Goal: Transaction & Acquisition: Purchase product/service

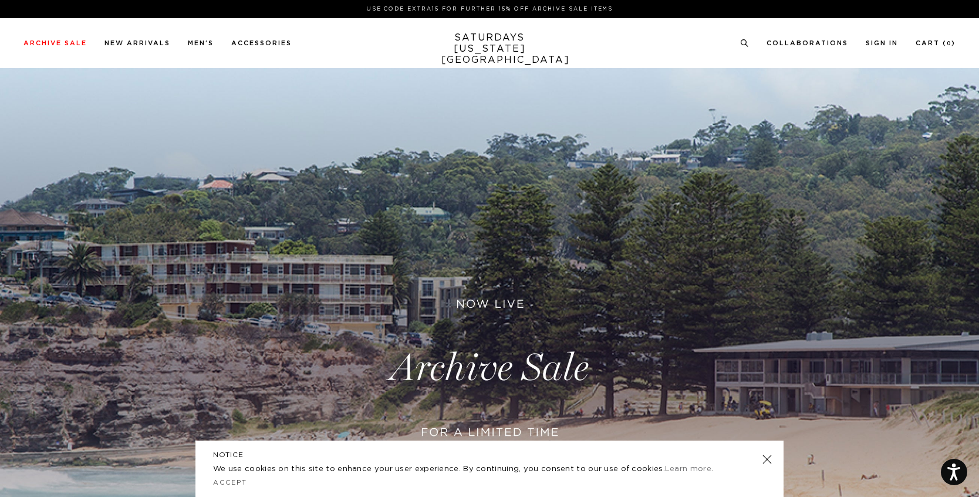
click at [507, 368] on link at bounding box center [489, 367] width 979 height 599
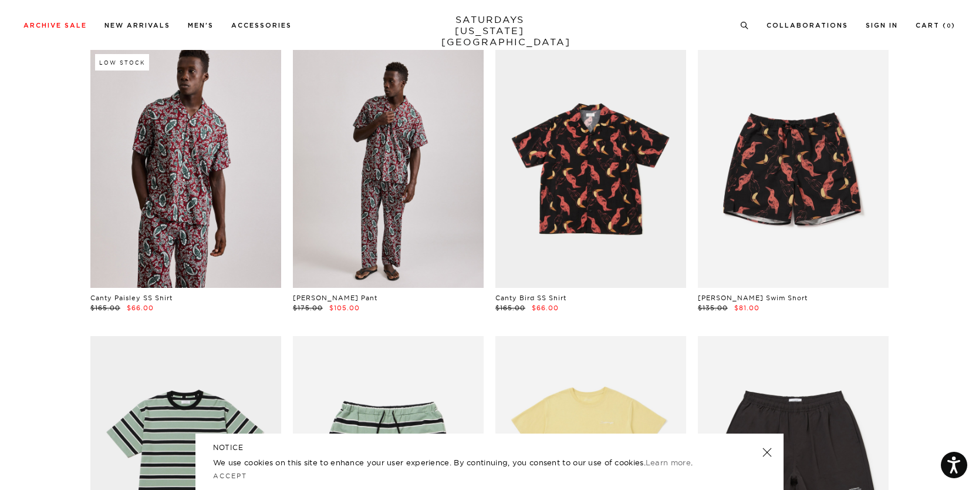
scroll to position [306, 0]
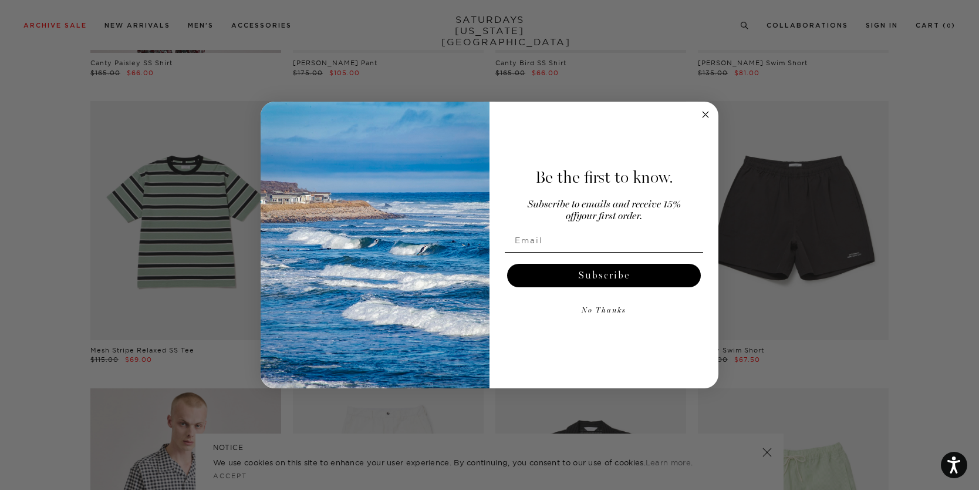
click at [700, 114] on circle "Close dialog" at bounding box center [706, 115] width 14 height 14
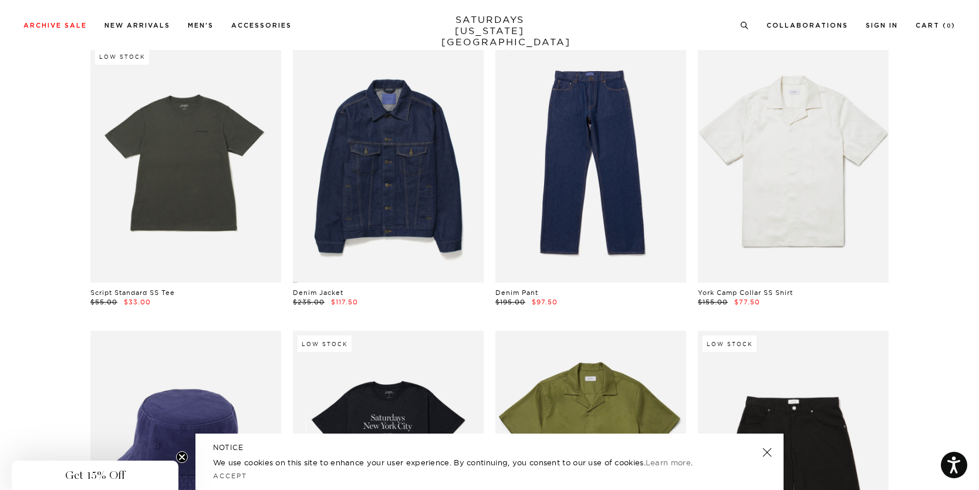
scroll to position [5239, 0]
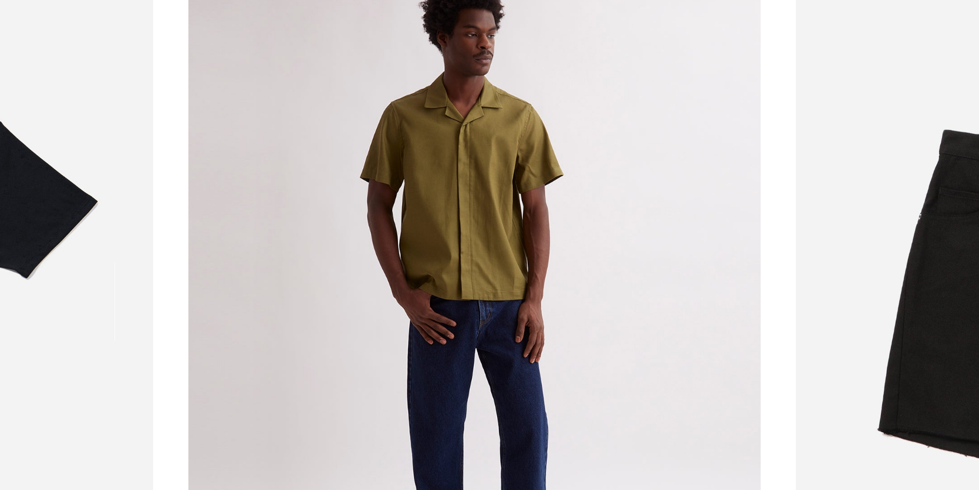
click at [623, 129] on link at bounding box center [590, 161] width 191 height 238
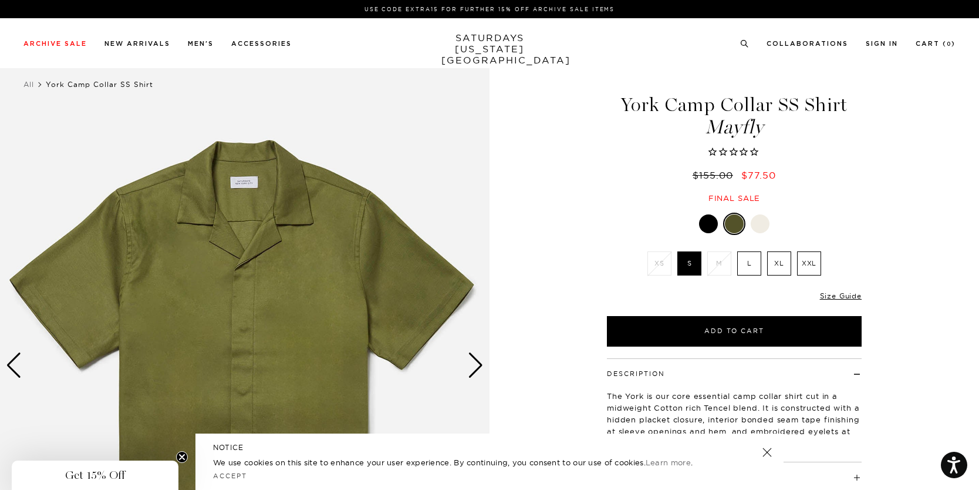
click at [746, 262] on label "L" at bounding box center [749, 263] width 24 height 24
click at [0, 0] on input "L" at bounding box center [0, 0] width 0 height 0
click at [475, 366] on div "Next slide" at bounding box center [476, 365] width 16 height 26
click at [476, 366] on div "Next slide" at bounding box center [476, 365] width 16 height 26
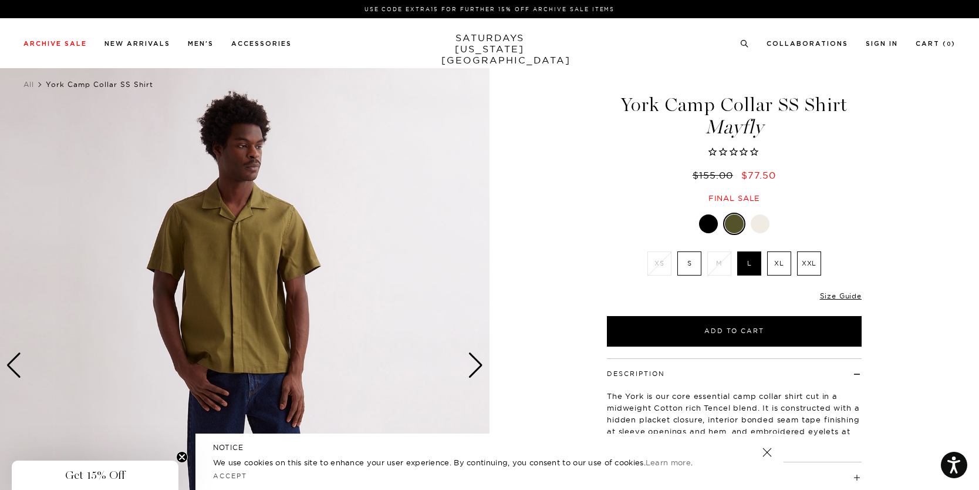
click at [477, 366] on div "Next slide" at bounding box center [476, 365] width 16 height 26
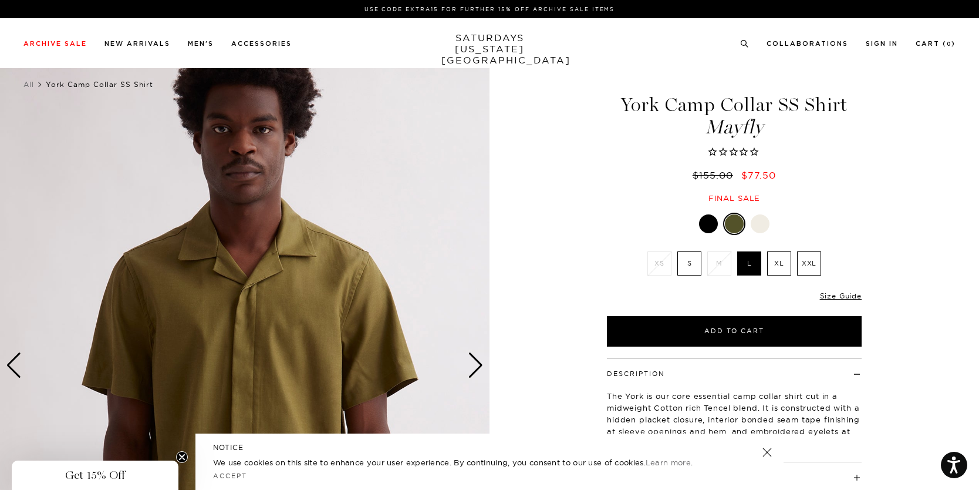
click at [477, 366] on div "Next slide" at bounding box center [476, 365] width 16 height 26
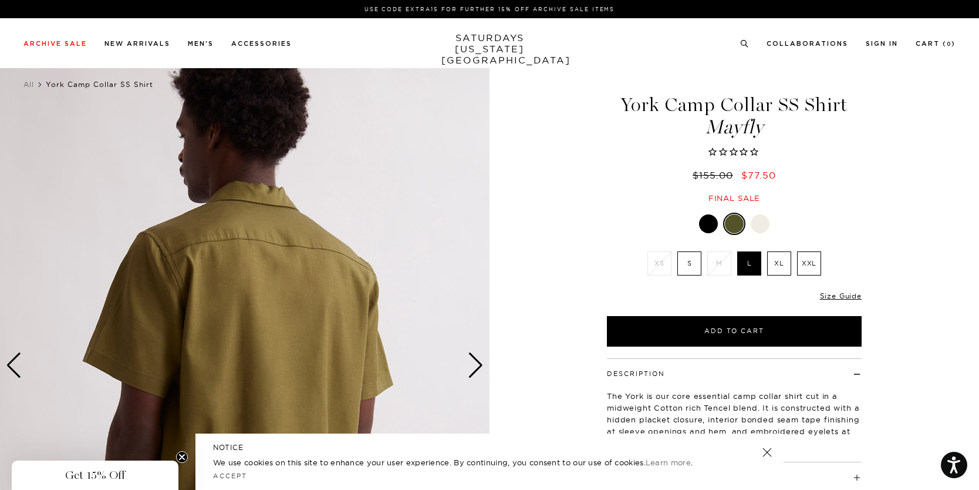
click at [477, 366] on div "Next slide" at bounding box center [476, 365] width 16 height 26
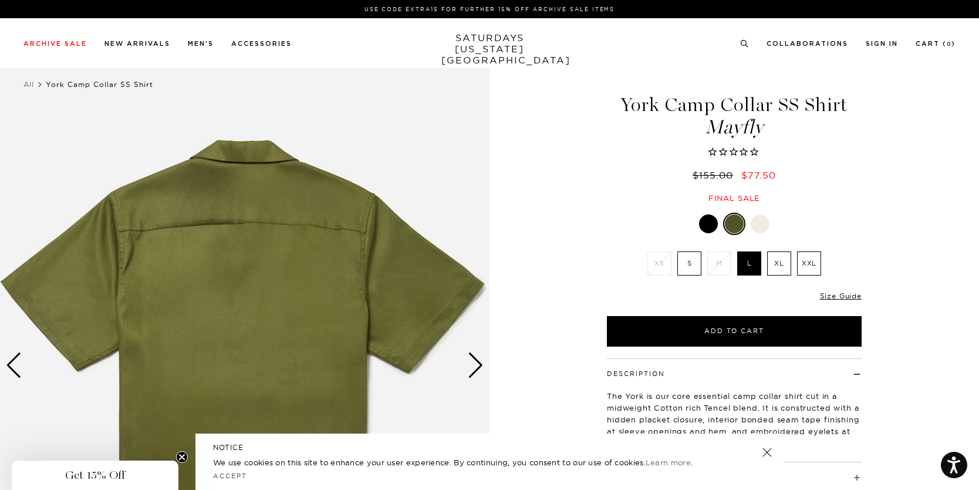
click at [477, 366] on div "Next slide" at bounding box center [476, 365] width 16 height 26
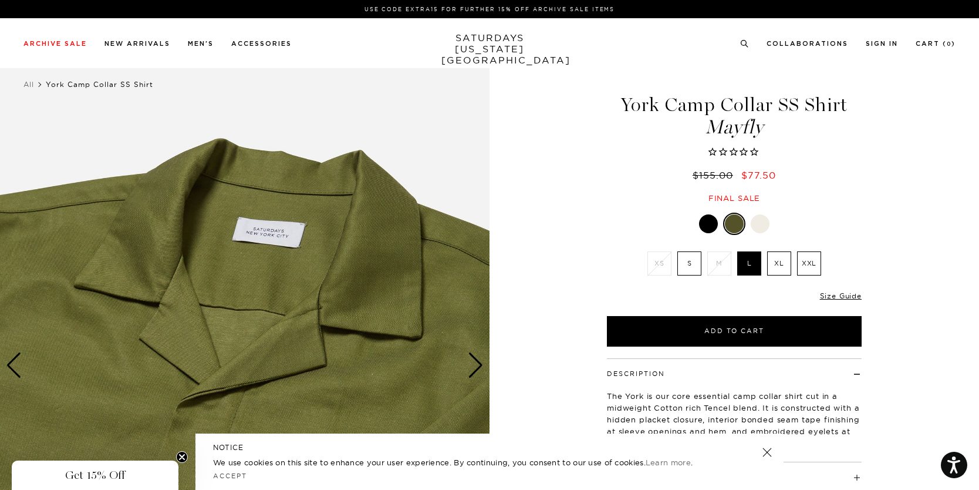
click at [710, 224] on div at bounding box center [708, 223] width 19 height 19
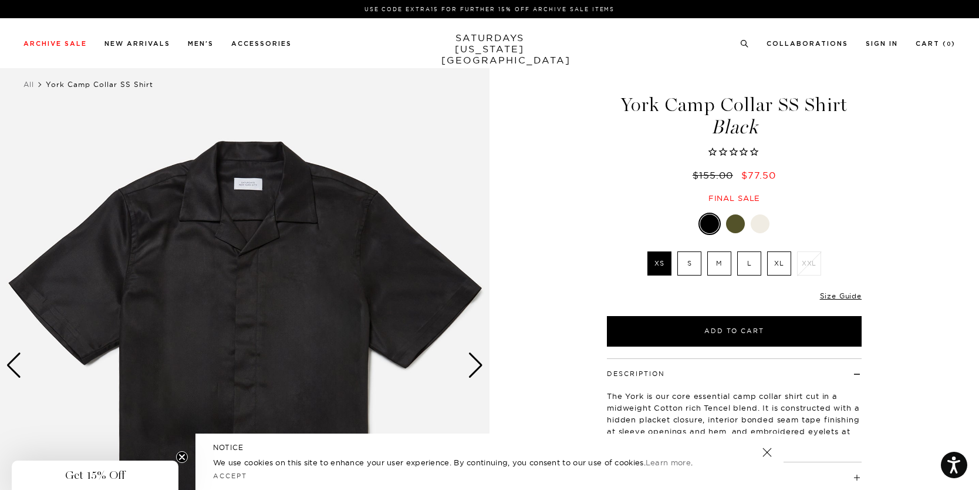
click at [478, 370] on div "Next slide" at bounding box center [476, 365] width 16 height 26
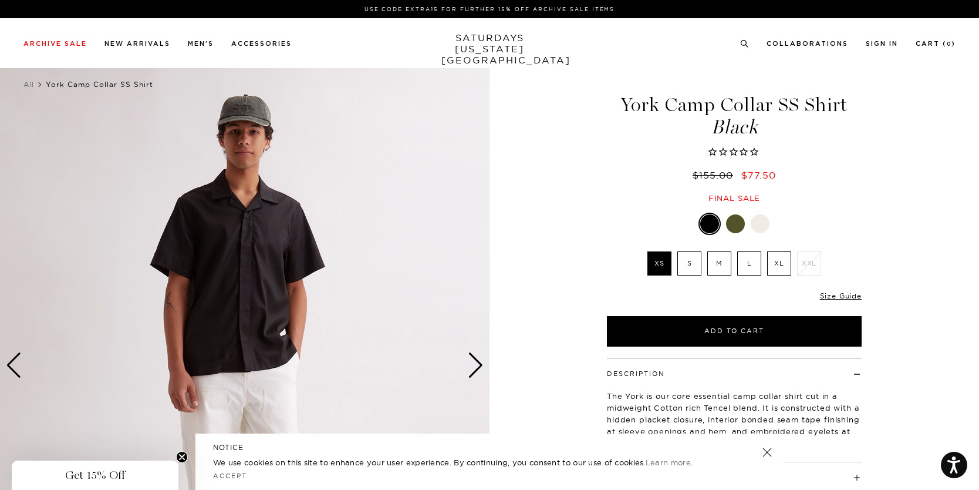
click at [478, 370] on div "Next slide" at bounding box center [476, 365] width 16 height 26
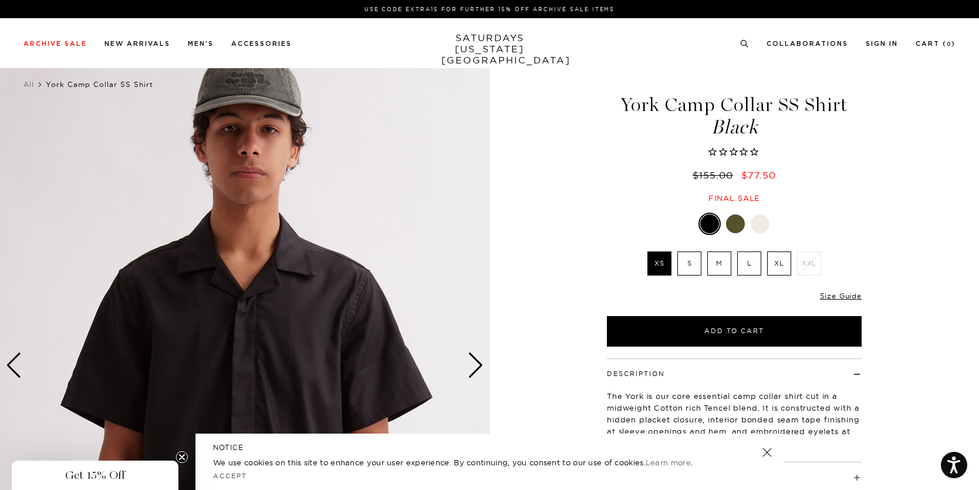
click at [478, 370] on div "Next slide" at bounding box center [476, 365] width 16 height 26
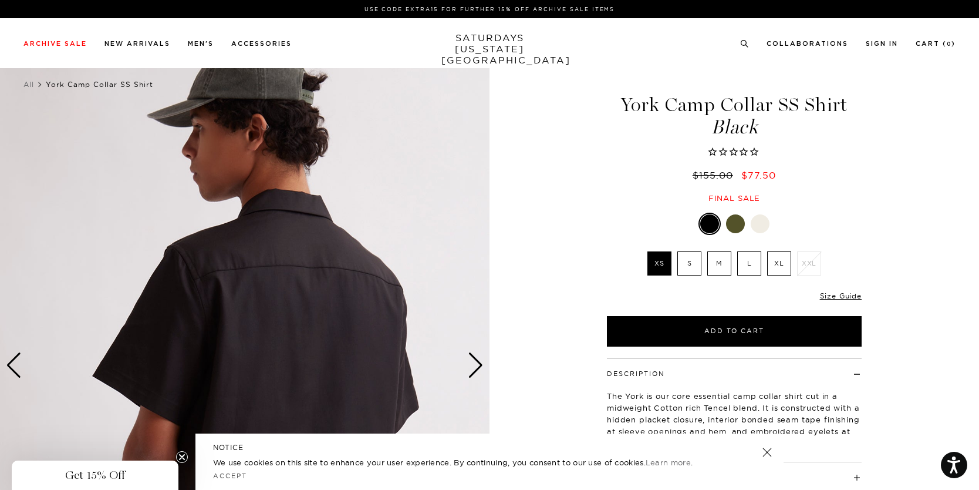
click at [478, 370] on div "Next slide" at bounding box center [476, 365] width 16 height 26
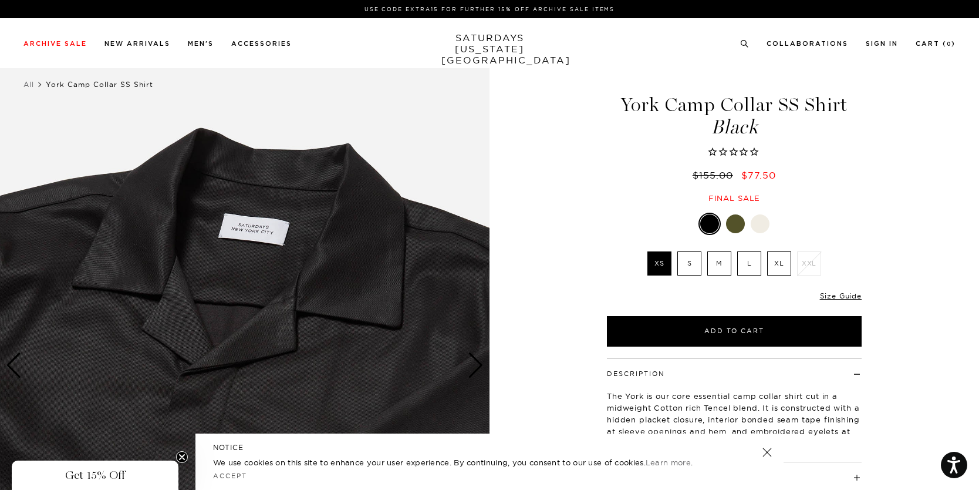
click at [745, 224] on link at bounding box center [736, 224] width 20 height 20
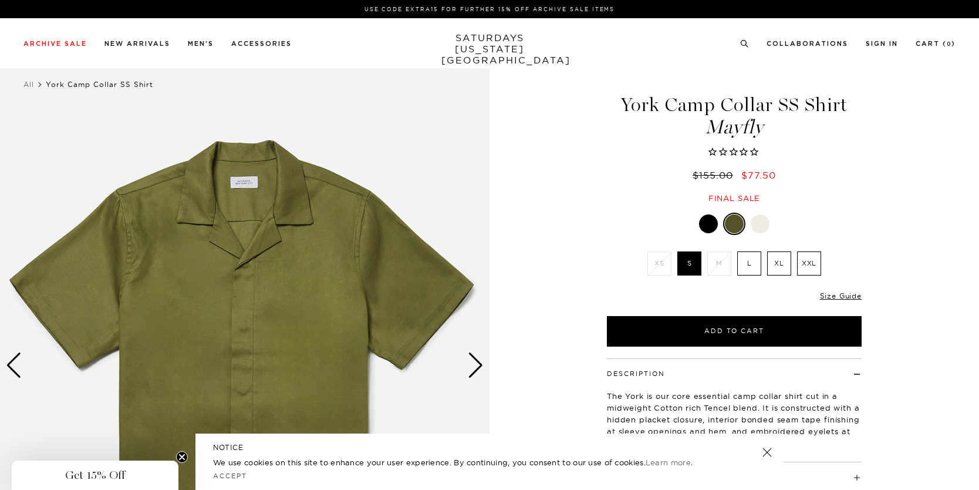
click at [754, 264] on label "L" at bounding box center [749, 263] width 24 height 24
click at [0, 0] on input "L" at bounding box center [0, 0] width 0 height 0
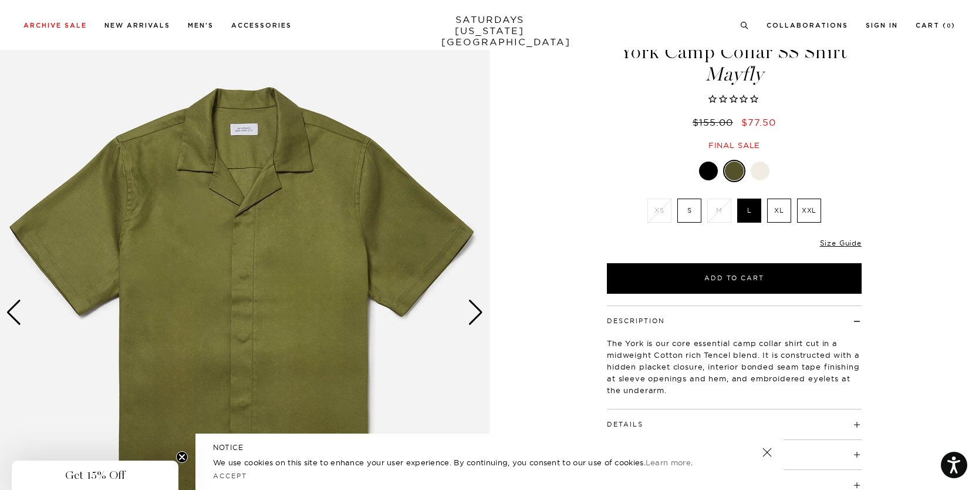
scroll to position [52, 0]
click at [475, 316] on div "Next slide" at bounding box center [476, 313] width 16 height 26
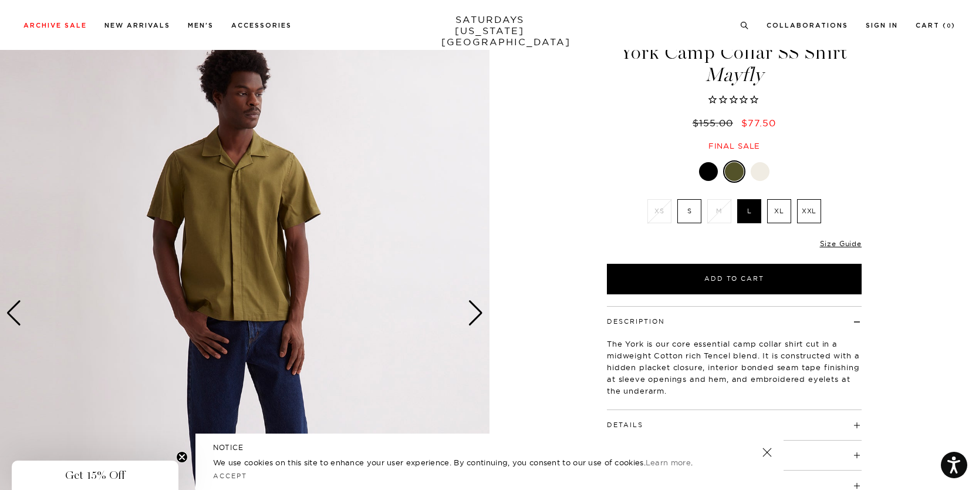
click at [475, 316] on div "Next slide" at bounding box center [476, 313] width 16 height 26
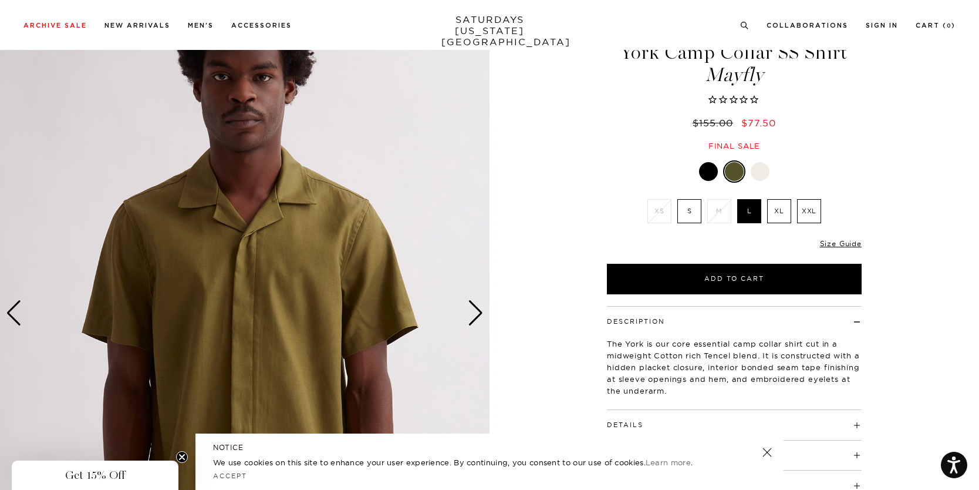
click at [757, 166] on div at bounding box center [760, 171] width 19 height 19
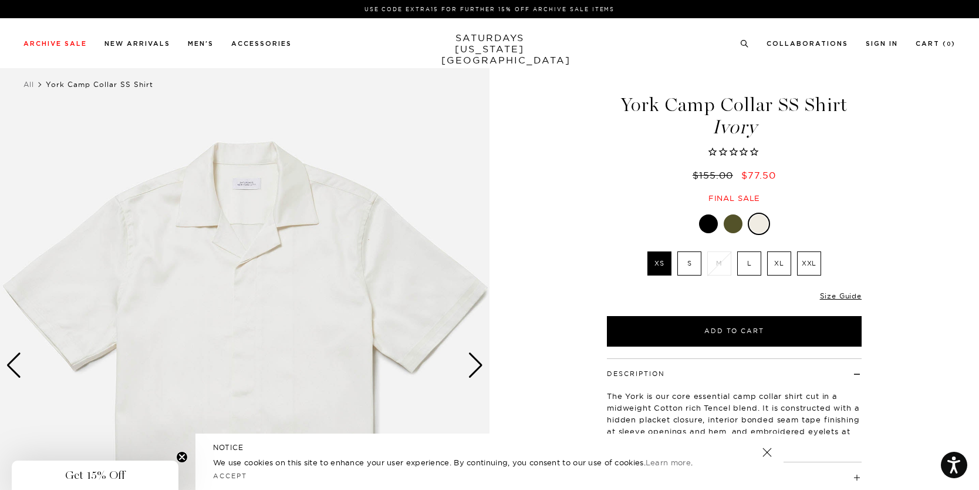
click at [735, 225] on div at bounding box center [733, 223] width 19 height 19
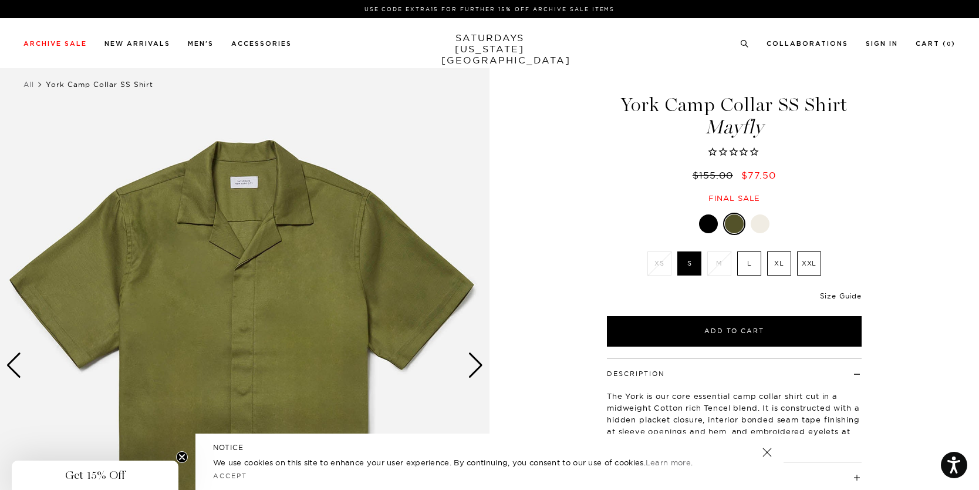
click at [858, 295] on link "Size Guide" at bounding box center [841, 295] width 42 height 9
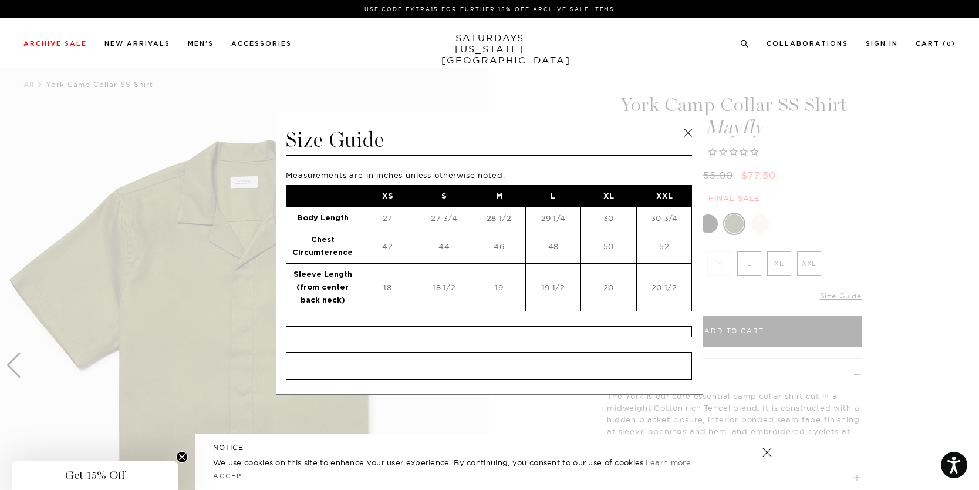
click at [682, 131] on link at bounding box center [688, 133] width 18 height 18
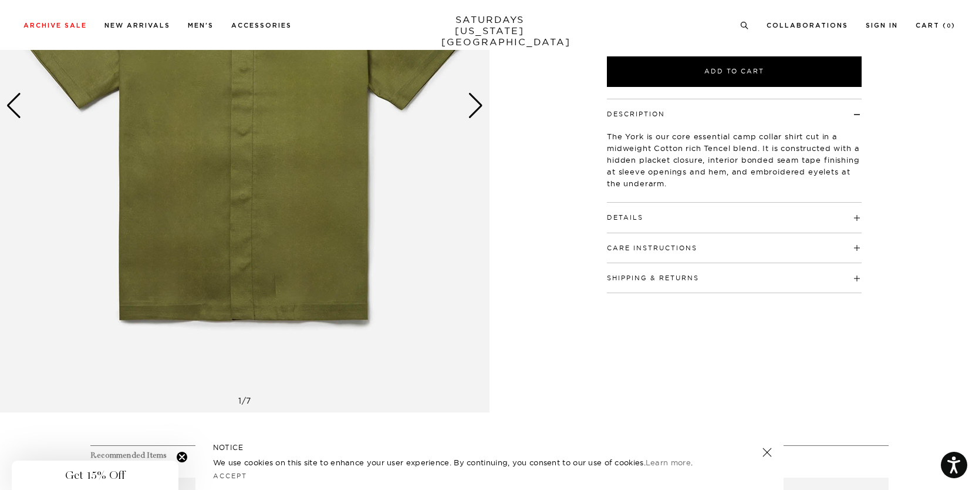
scroll to position [321, 0]
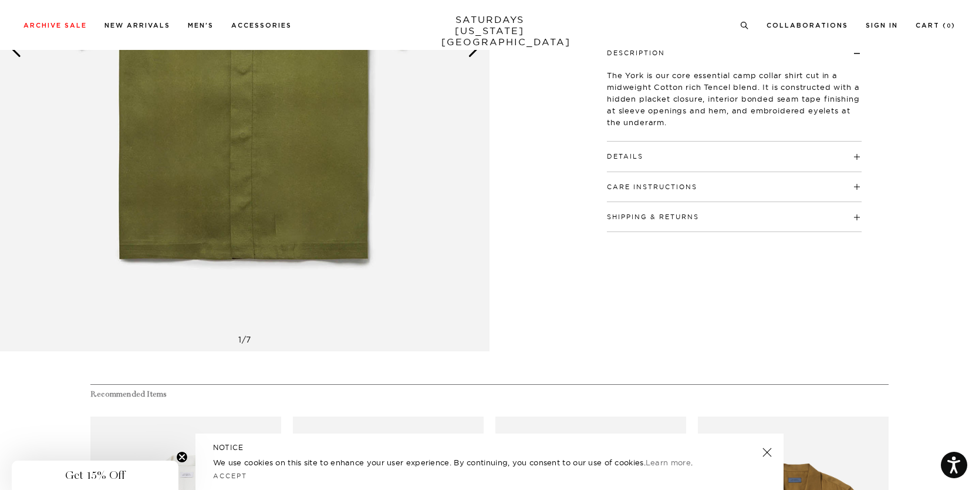
click at [656, 195] on div "Care Instructions Machine Wash Cold Separately Do Not Bleach Do Not Tumble Dry …" at bounding box center [734, 187] width 255 height 30
click at [653, 188] on button "Care Instructions" at bounding box center [652, 187] width 90 height 6
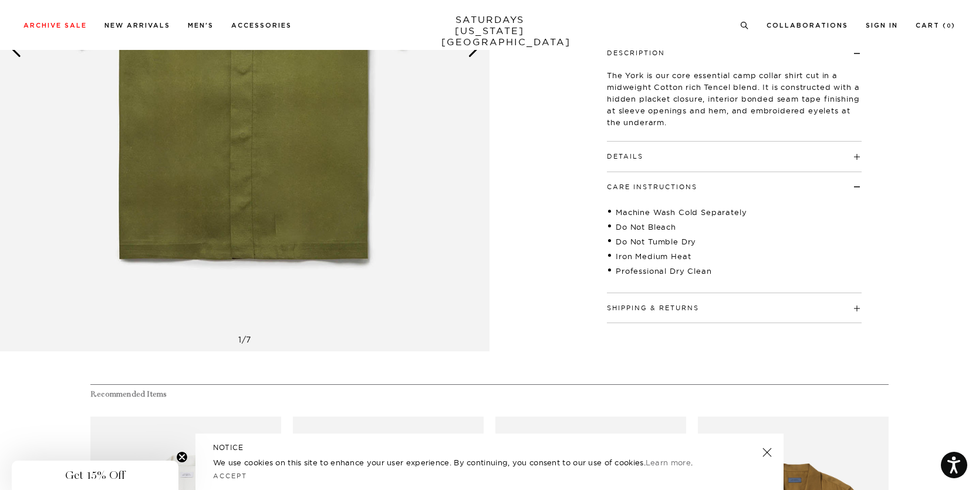
click at [630, 157] on button "Details" at bounding box center [625, 156] width 36 height 6
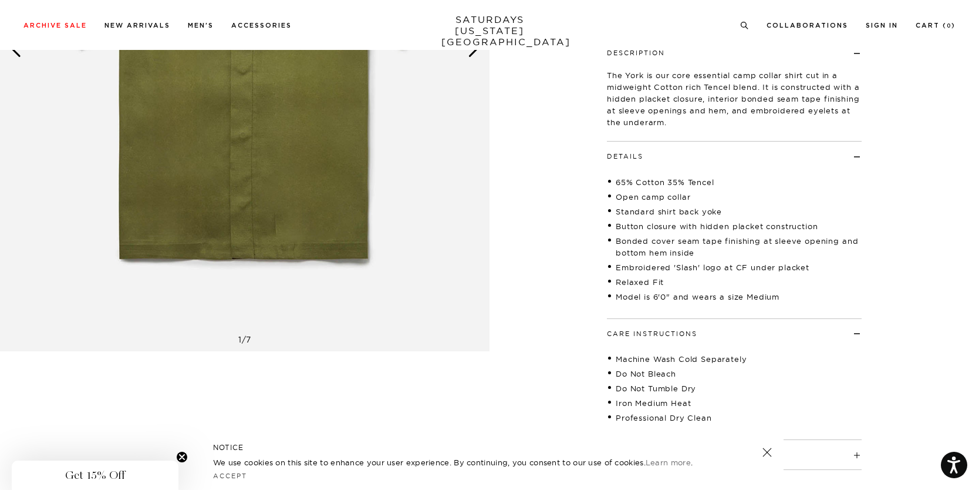
click at [630, 157] on button "Details" at bounding box center [625, 156] width 36 height 6
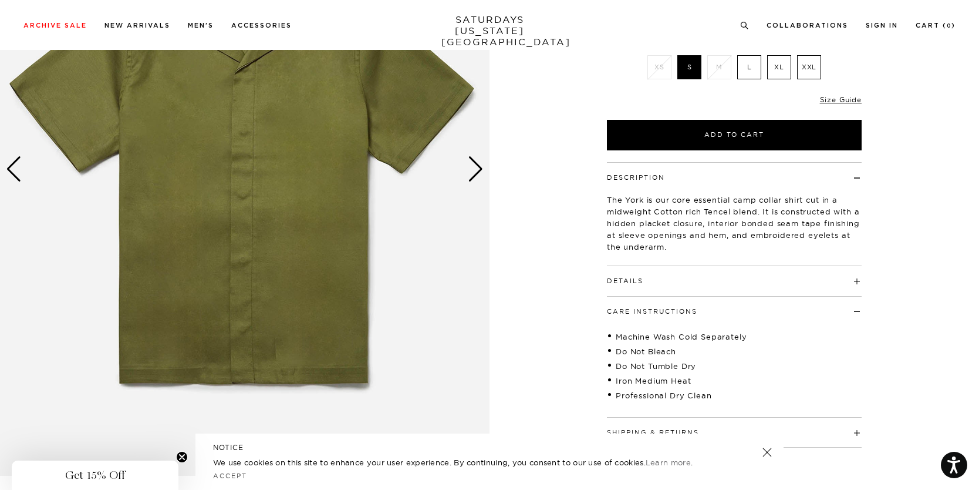
scroll to position [0, 0]
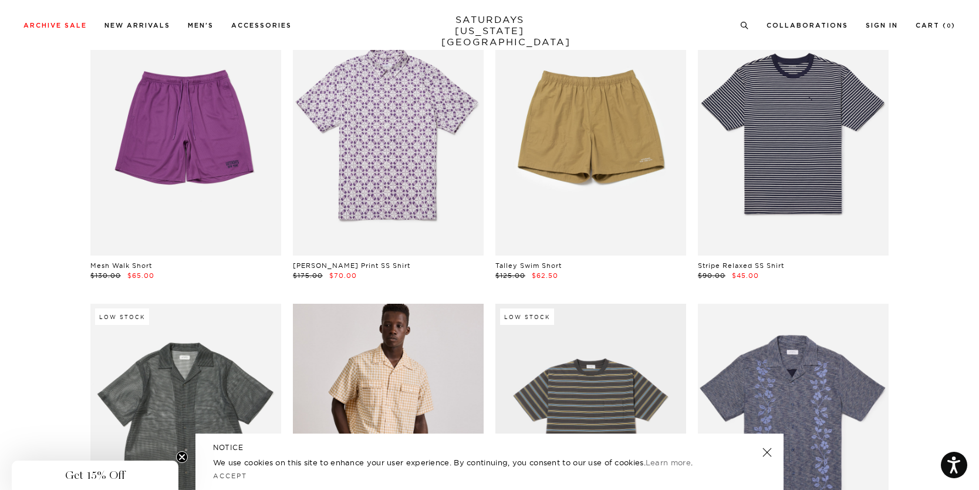
scroll to position [8964, 7]
